Goal: Task Accomplishment & Management: Manage account settings

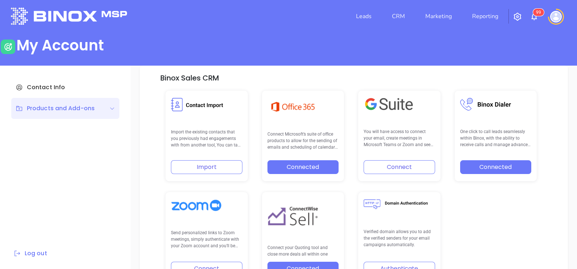
scroll to position [150, 0]
click at [461, 35] on header "Leads CRM Marketing Reporting 9 9 Financial Leads Leads" at bounding box center [288, 16] width 555 height 41
click at [403, 17] on link "CRM" at bounding box center [398, 16] width 19 height 15
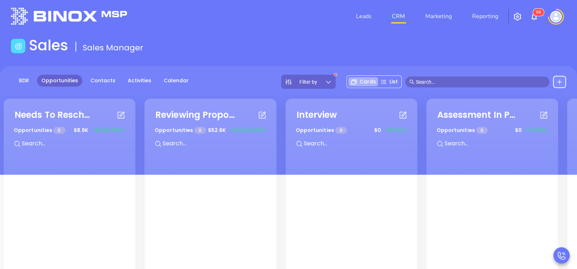
click at [317, 81] on span "Filter by" at bounding box center [308, 81] width 18 height 5
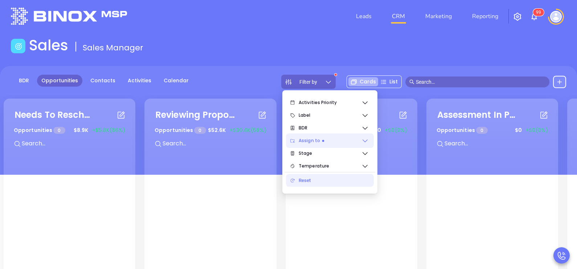
click at [369, 143] on div "Assign to" at bounding box center [330, 141] width 88 height 15
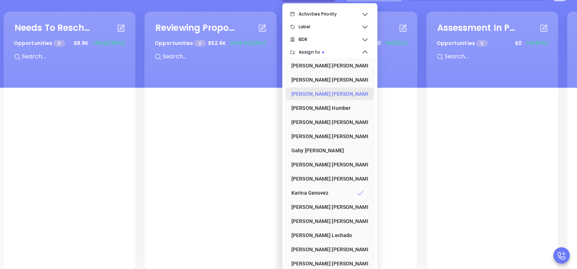
scroll to position [94, 0]
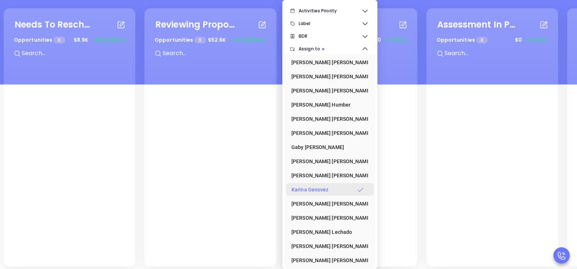
click at [321, 193] on div "[PERSON_NAME]" at bounding box center [327, 190] width 73 height 15
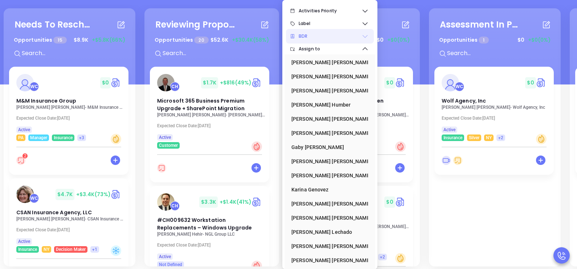
click at [363, 36] on icon at bounding box center [365, 36] width 5 height 3
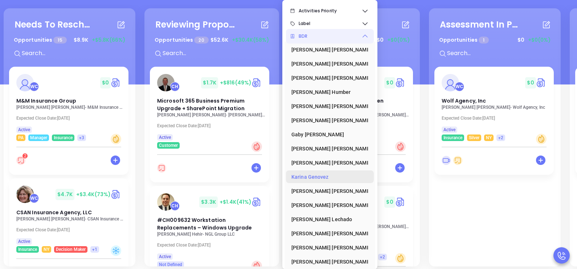
click at [322, 176] on div "[PERSON_NAME]" at bounding box center [327, 177] width 73 height 15
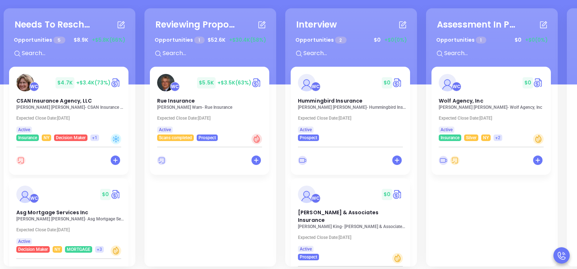
click at [139, 105] on div "Needs To Reschedule Opportunities 5 $ 8.9K +$5.8K (66%) + WC $ 4.7K +$3.4K (73%…" at bounding box center [424, 138] width 845 height 262
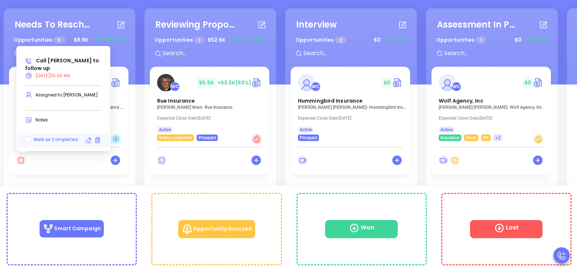
click at [24, 161] on icon at bounding box center [20, 160] width 9 height 9
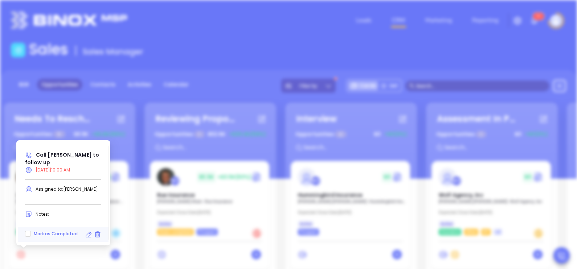
scroll to position [147, 0]
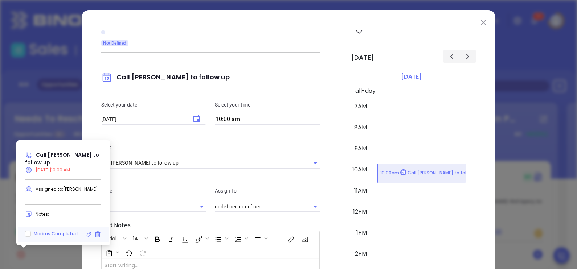
type input "[PERSON_NAME]"
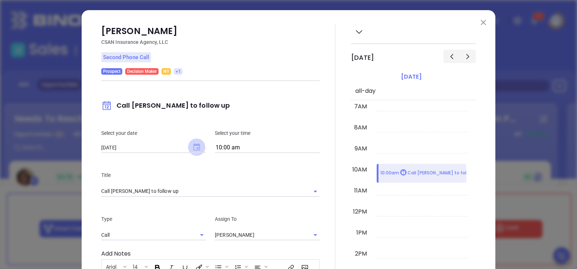
click at [195, 143] on icon "Choose date, selected date is Sep 18, 2025" at bounding box center [196, 146] width 7 height 7
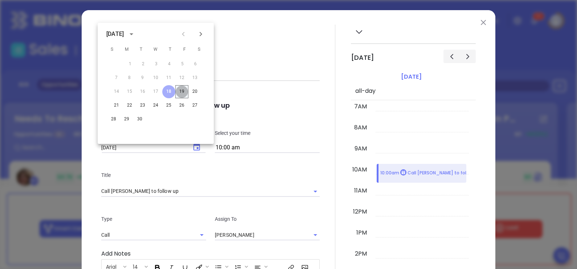
click at [183, 95] on button "19" at bounding box center [181, 91] width 13 height 13
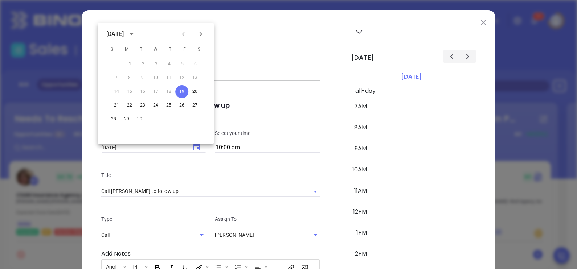
type input "[DATE]"
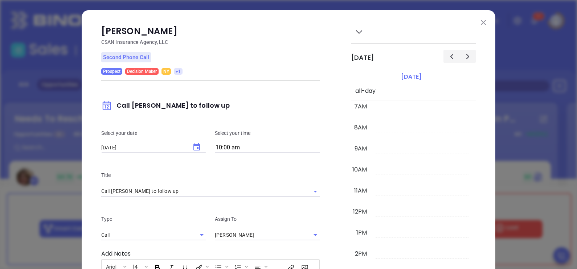
scroll to position [148, 0]
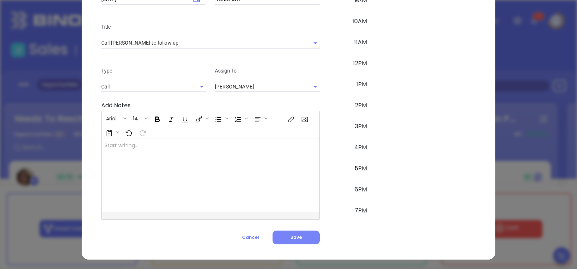
click at [290, 238] on span "Save" at bounding box center [296, 237] width 12 height 6
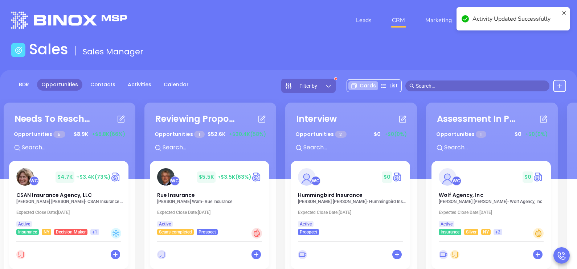
click at [142, 174] on div "Needs To Reschedule Opportunities 5 $ 8.9K +$5.8K (66%) + WC $ 4.7K +$3.4K (73%…" at bounding box center [424, 232] width 845 height 262
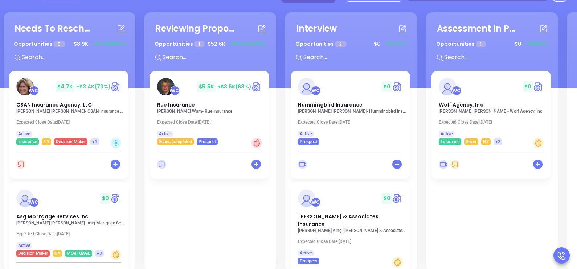
scroll to position [99, 0]
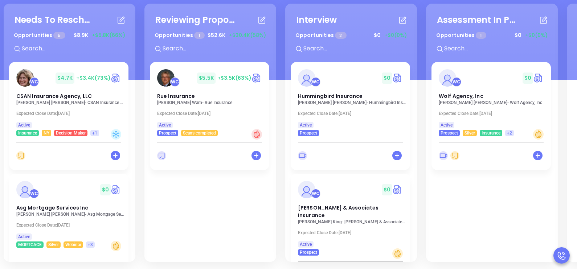
click at [138, 127] on div "Needs To Reschedule Opportunities 5 $ 8.9K +$5.8K (66%) + WC $ 4.7K +$3.4K (73%…" at bounding box center [424, 133] width 845 height 262
click at [138, 125] on div "Needs To Reschedule Opportunities 5 $ 8.9K +$5.8K (66%) + WC $ 4.7K +$3.4K (73%…" at bounding box center [424, 133] width 845 height 262
click at [134, 119] on div "Needs To Reschedule Opportunities 5 $ 8.9K +$5.8K (66%) + WC $ 4.7K +$3.4K (73%…" at bounding box center [70, 133] width 132 height 258
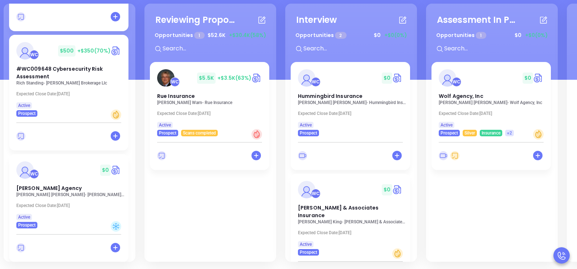
scroll to position [365, 0]
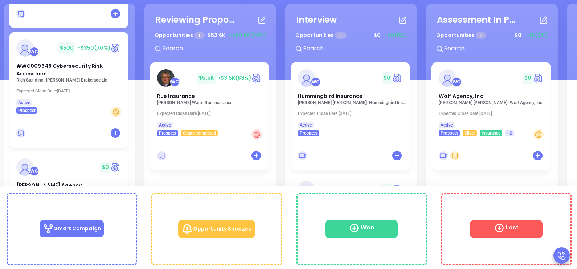
click at [29, 82] on div "WC $ 500 +$350 (70%) #WC009648 Cybersecurity Risk Assessment Rich Standing - [P…" at bounding box center [68, 73] width 119 height 82
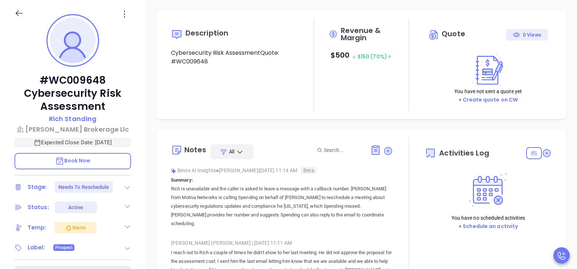
type input "[DATE]"
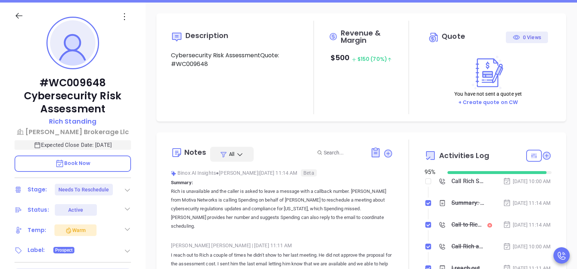
scroll to position [109, 0]
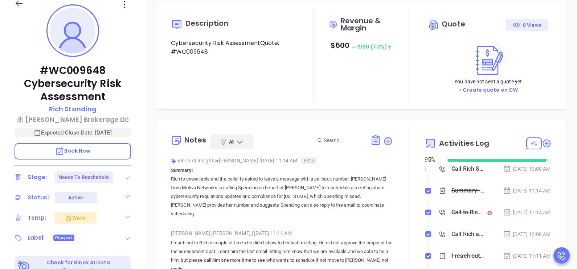
type input "[PERSON_NAME]"
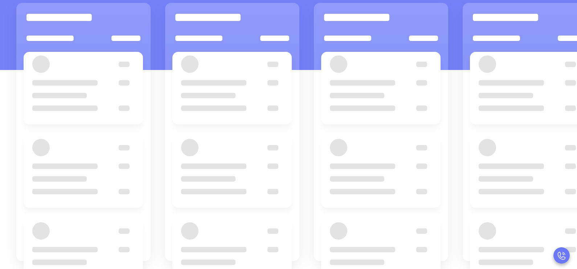
scroll to position [99, 0]
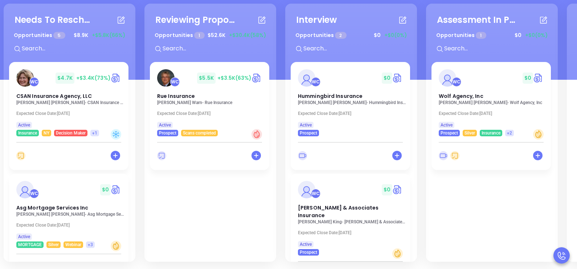
click at [132, 100] on div "Needs To Reschedule Opportunities 5 $ 8.9K +$5.8K (66%) + WC $ 4.7K +$3.4K (73%…" at bounding box center [70, 133] width 132 height 258
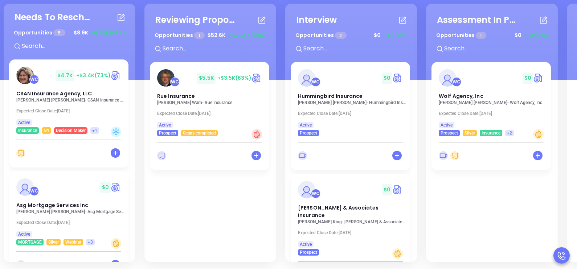
scroll to position [0, 0]
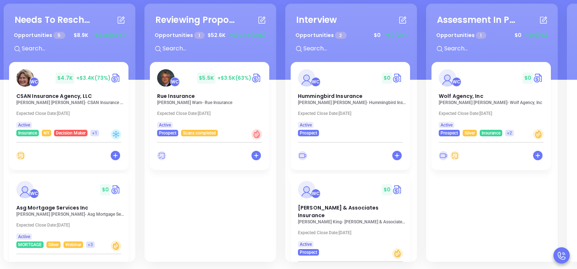
click at [413, 103] on div "Interview Opportunities 2 $ 0 +$0 (0%) + WC $ 0 Hummingbird Insurance [PERSON_N…" at bounding box center [351, 133] width 132 height 258
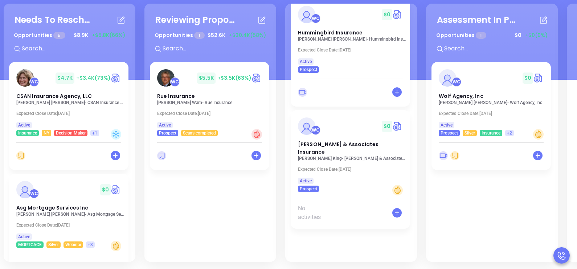
scroll to position [45, 0]
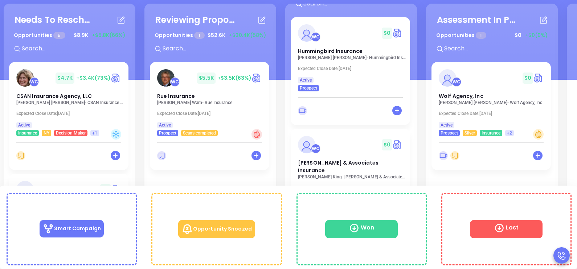
click at [313, 172] on div "WC $ 0 [PERSON_NAME] & Associates Insurance [PERSON_NAME] - [PERSON_NAME] & Ass…" at bounding box center [350, 170] width 119 height 82
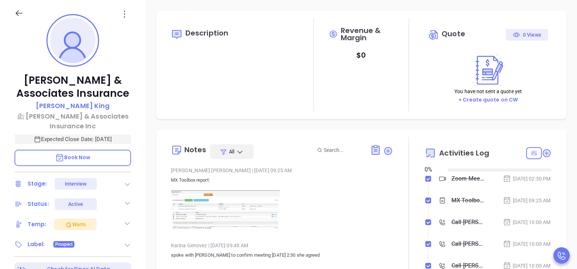
type input "[DATE]"
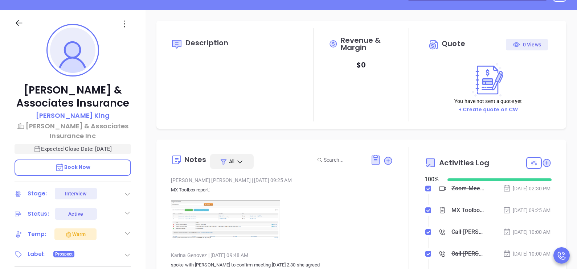
type input "[PERSON_NAME]"
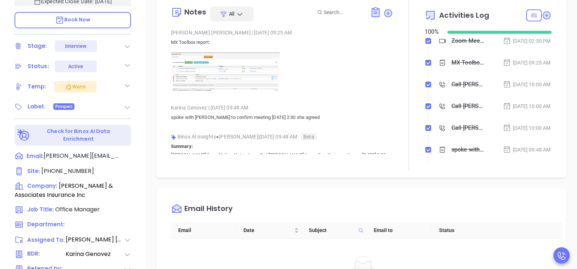
scroll to position [236, 0]
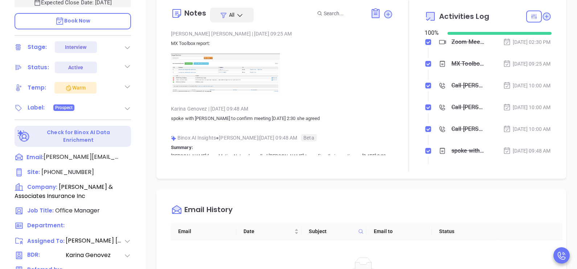
click at [367, 123] on p "spoke with [PERSON_NAME] to confirm meeting [DATE] 2:30 she agreed" at bounding box center [282, 118] width 222 height 9
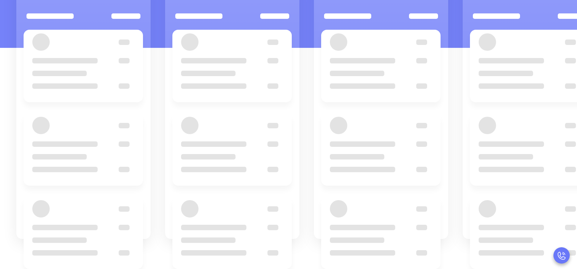
scroll to position [99, 0]
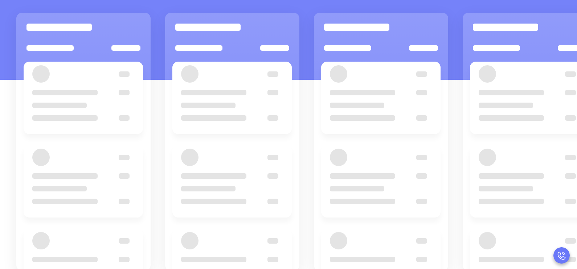
click at [317, 189] on div at bounding box center [381, 142] width 134 height 258
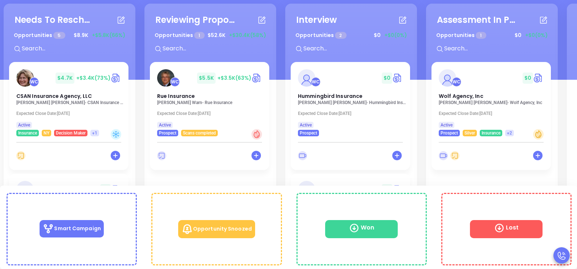
scroll to position [0, 0]
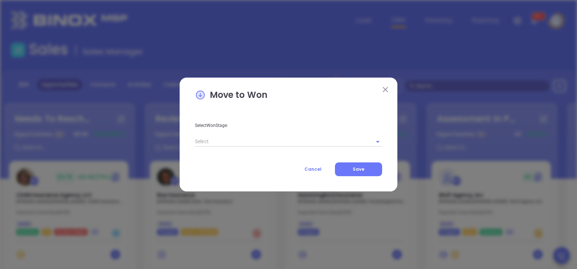
click at [386, 90] on img at bounding box center [385, 89] width 5 height 5
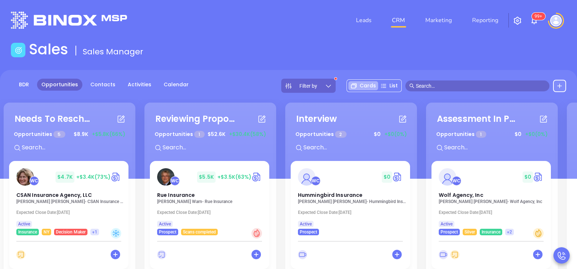
click at [423, 175] on div "Needs To Reschedule Opportunities 5 $ 8.9K +$5.8K (66%) + WC $ 4.7K +$3.4K (73%…" at bounding box center [424, 232] width 845 height 262
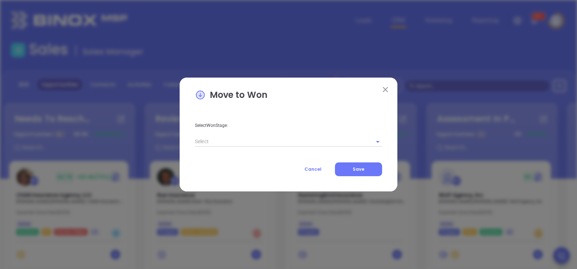
click at [386, 87] on img at bounding box center [385, 89] width 5 height 5
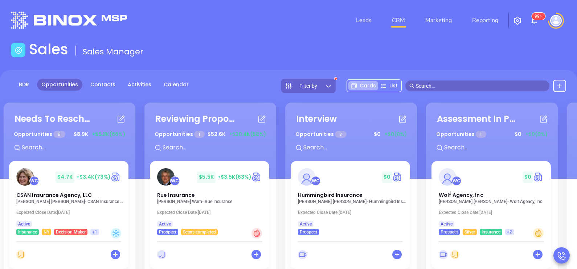
click at [421, 200] on div "Needs To Reschedule Opportunities 5 $ 8.9K +$5.8K (66%) + WC $ 4.7K +$3.4K (73%…" at bounding box center [424, 232] width 845 height 262
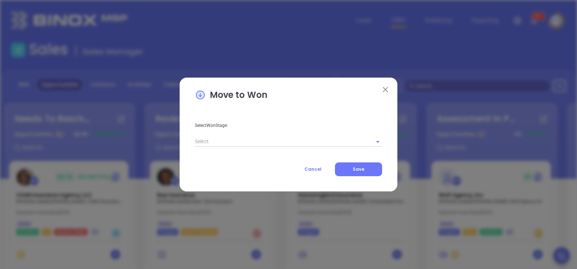
click at [386, 90] on img at bounding box center [385, 89] width 5 height 5
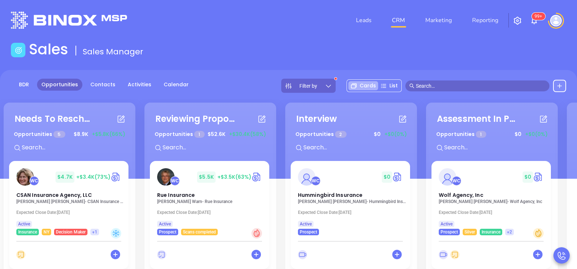
click at [423, 220] on div "Needs To Reschedule Opportunities 5 $ 8.9K +$5.8K (66%) + WC $ 4.7K +$3.4K (73%…" at bounding box center [424, 232] width 845 height 262
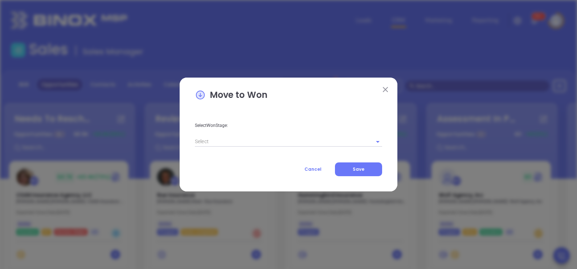
click at [385, 82] on div "Move to Won Select Won Stage: Cancel Save" at bounding box center [289, 135] width 218 height 114
click at [383, 88] on img at bounding box center [385, 89] width 5 height 5
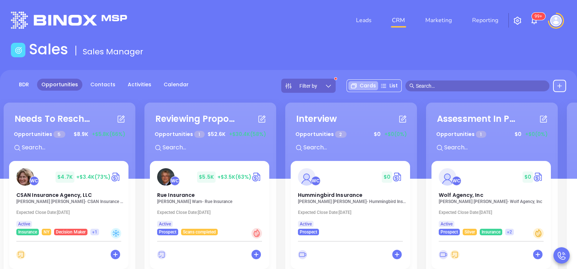
click at [421, 178] on div "Needs To Reschedule Opportunities 5 $ 8.9K +$5.8K (66%) + WC $ 4.7K +$3.4K (73%…" at bounding box center [424, 232] width 845 height 262
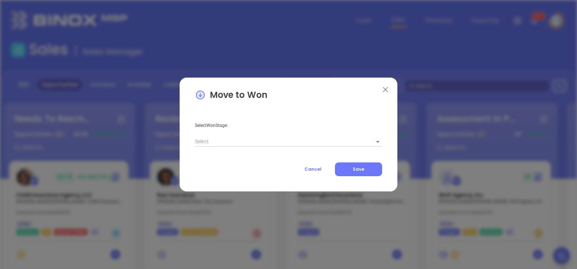
click at [385, 88] on img at bounding box center [385, 89] width 5 height 5
click at [386, 87] on img at bounding box center [385, 89] width 5 height 5
click at [386, 91] on img at bounding box center [385, 89] width 5 height 5
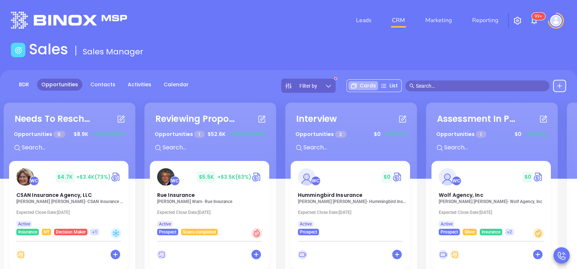
click at [418, 181] on div "Needs To Reschedule Opportunities 5 $ 8.9K +$5.8K (66%) + WC $ 4.7K +$3.4K (73%…" at bounding box center [424, 232] width 845 height 262
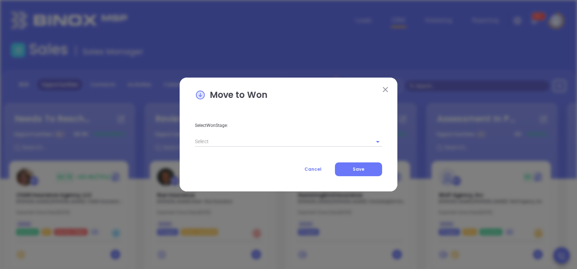
click at [385, 89] on img at bounding box center [385, 89] width 5 height 5
click at [385, 91] on img at bounding box center [385, 89] width 5 height 5
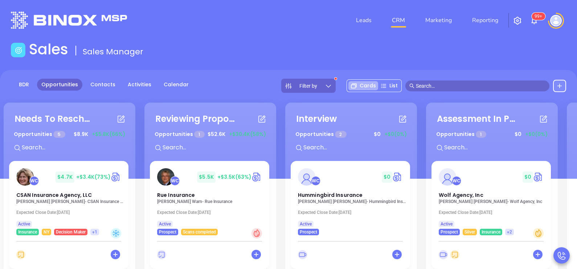
click at [418, 158] on div "Needs To Reschedule Opportunities 5 $ 8.9K +$5.8K (66%) + WC $ 4.7K +$3.4K (73%…" at bounding box center [424, 232] width 845 height 262
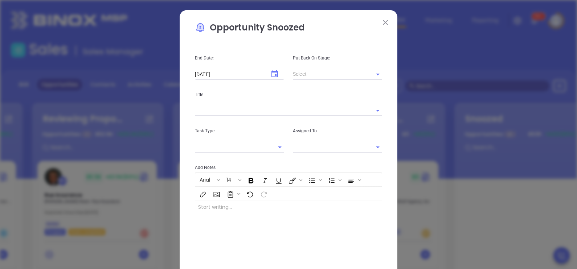
type input "[PERSON_NAME]"
click at [383, 21] on img at bounding box center [385, 22] width 5 height 5
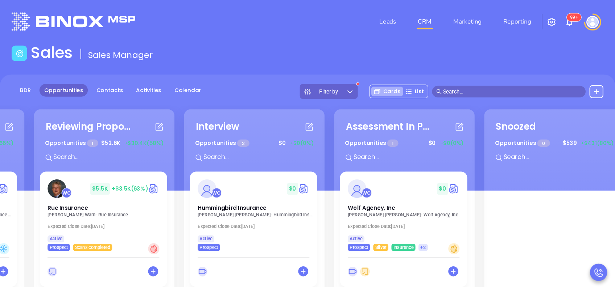
scroll to position [0, 113]
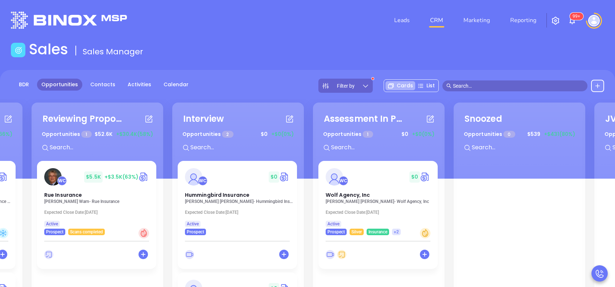
click at [309, 179] on div "Needs To Reschedule Opportunities 5 $ 8.9K +$5.8K (66%) + WC $ 4.7K +$3.4K (73%…" at bounding box center [311, 241] width 845 height 280
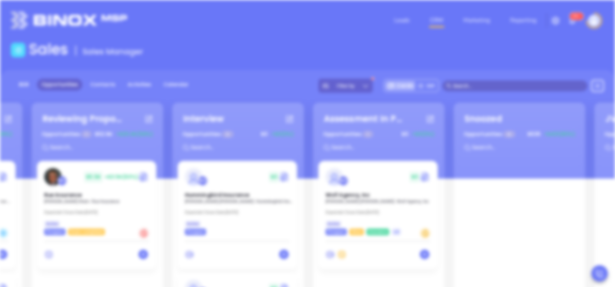
scroll to position [0, 0]
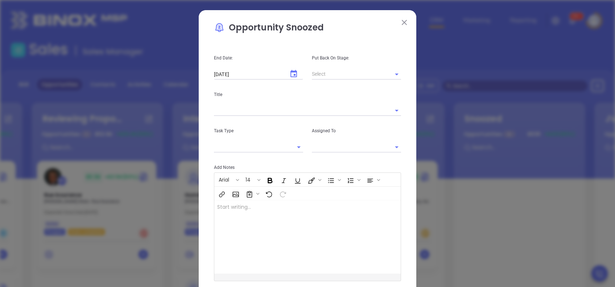
type input "[PERSON_NAME]"
click at [405, 24] on button at bounding box center [404, 21] width 9 height 9
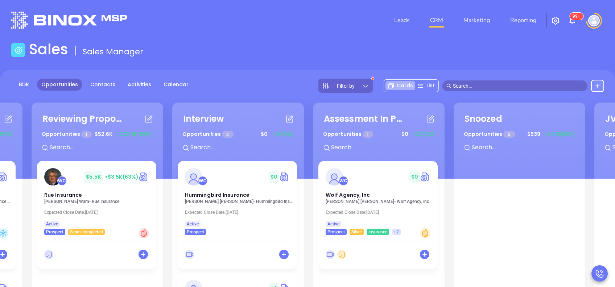
click at [305, 223] on div "Needs To Reschedule Opportunities 5 $ 8.9K +$5.8K (66%) + WC $ 4.7K +$3.4K (73%…" at bounding box center [311, 241] width 845 height 280
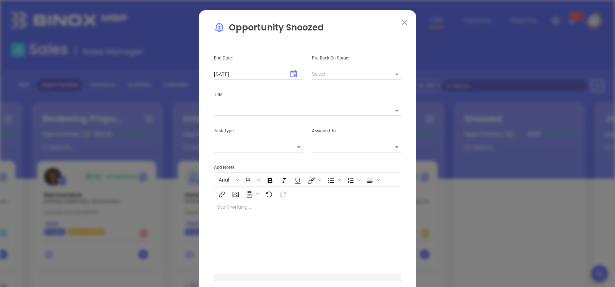
type input "[PERSON_NAME]"
click at [403, 22] on img at bounding box center [404, 22] width 5 height 5
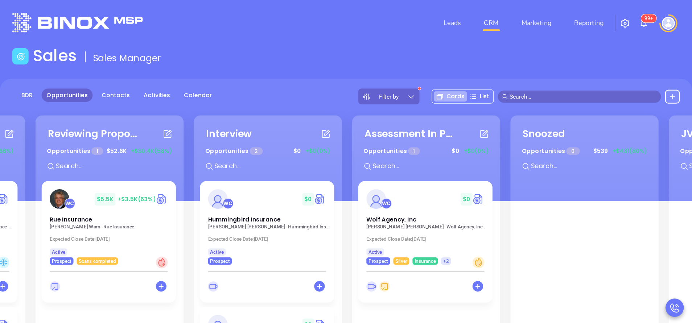
scroll to position [0, 113]
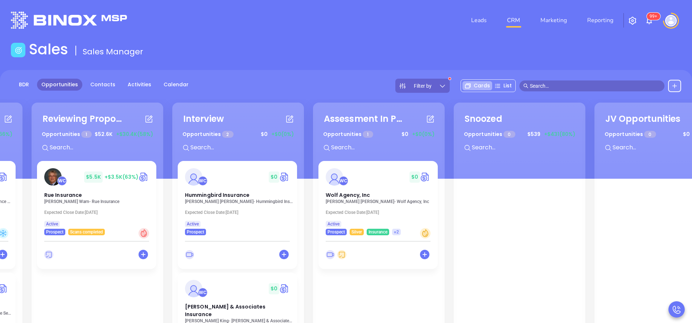
click at [306, 208] on div "Needs To Reschedule Opportunities 5 $ 8.9K +$5.8K (66%) + WC $ 4.7K +$3.4K (73%…" at bounding box center [311, 259] width 845 height 316
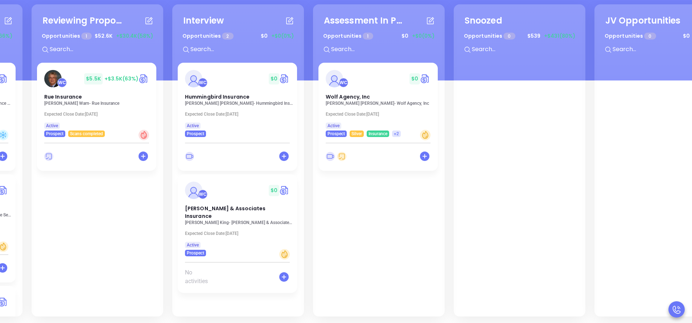
scroll to position [99, 0]
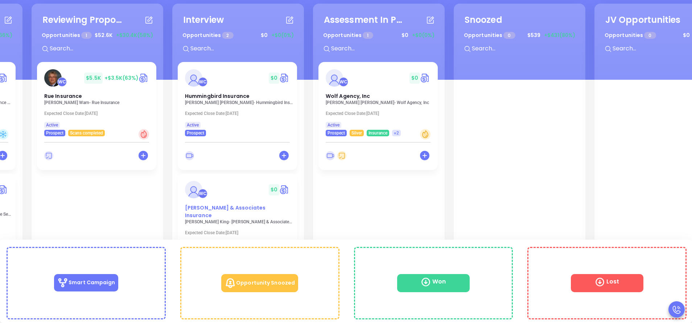
click at [242, 210] on span "[PERSON_NAME] & Associates Insurance" at bounding box center [225, 211] width 81 height 15
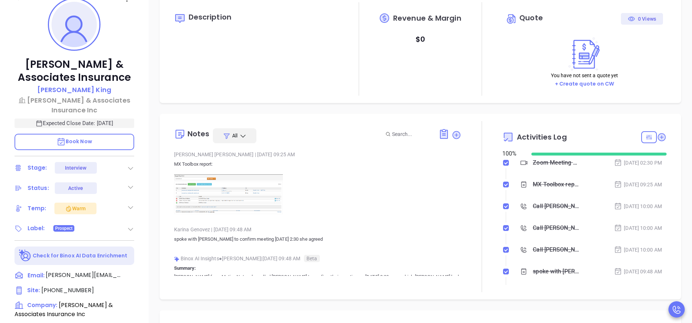
scroll to position [196, 0]
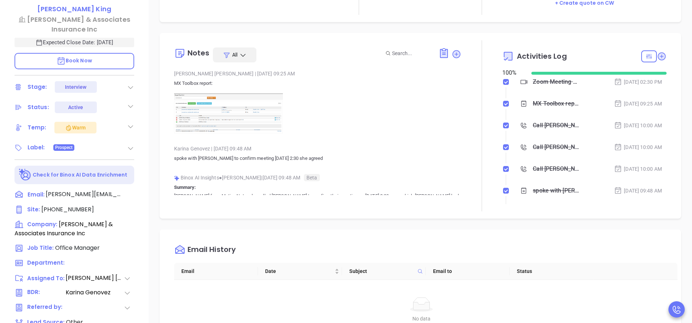
type input "[PERSON_NAME]"
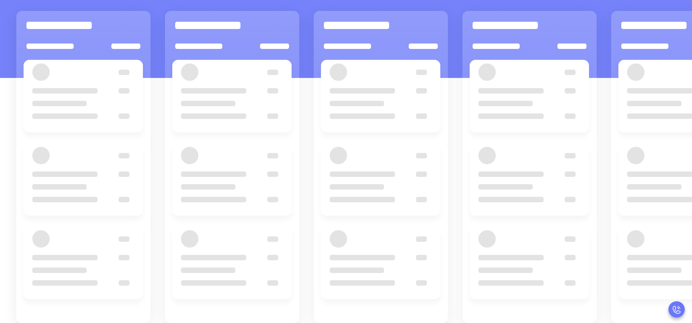
scroll to position [99, 0]
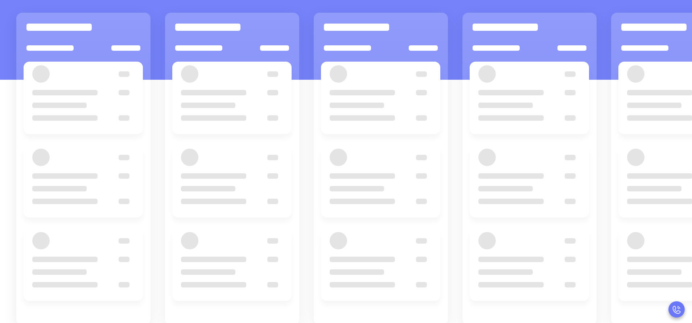
click at [305, 63] on div "BDR Opportunities Contacts Activities Calendar Filter by Cards List" at bounding box center [346, 25] width 692 height 109
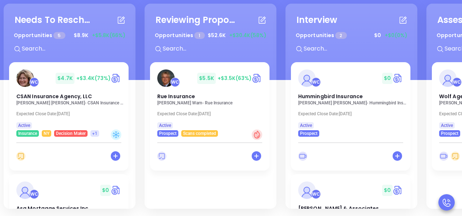
click at [280, 81] on div "Needs To Reschedule Opportunities 5 $ 8.9K +$5.8K (66%) + WC $ 4.7K +$3.4K (73%…" at bounding box center [424, 106] width 845 height 208
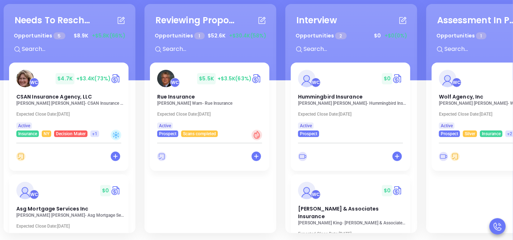
click at [281, 93] on div "Needs To Reschedule Opportunities 5 $ 8.9K +$5.8K (66%) + WC $ 4.7K +$3.4K (73%…" at bounding box center [424, 118] width 845 height 232
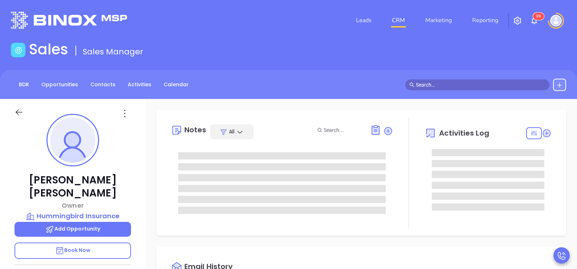
type input "10:00 am"
type input "[DATE]"
type input "[PERSON_NAME]"
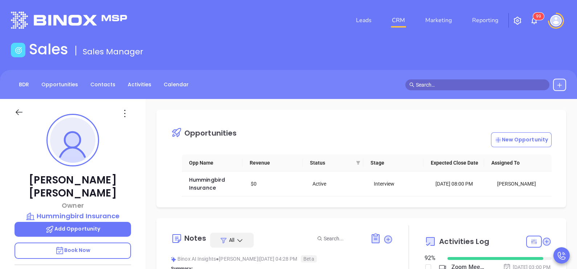
click at [367, 129] on div "Opportunities New Opportunity" at bounding box center [367, 132] width 392 height 30
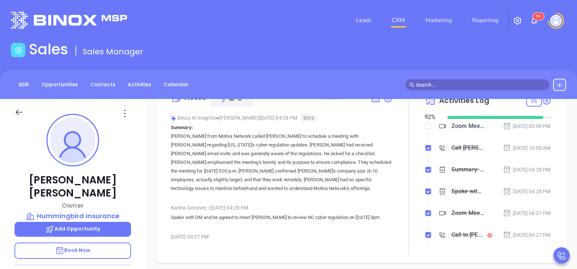
scroll to position [127, 0]
